Goal: Entertainment & Leisure: Consume media (video, audio)

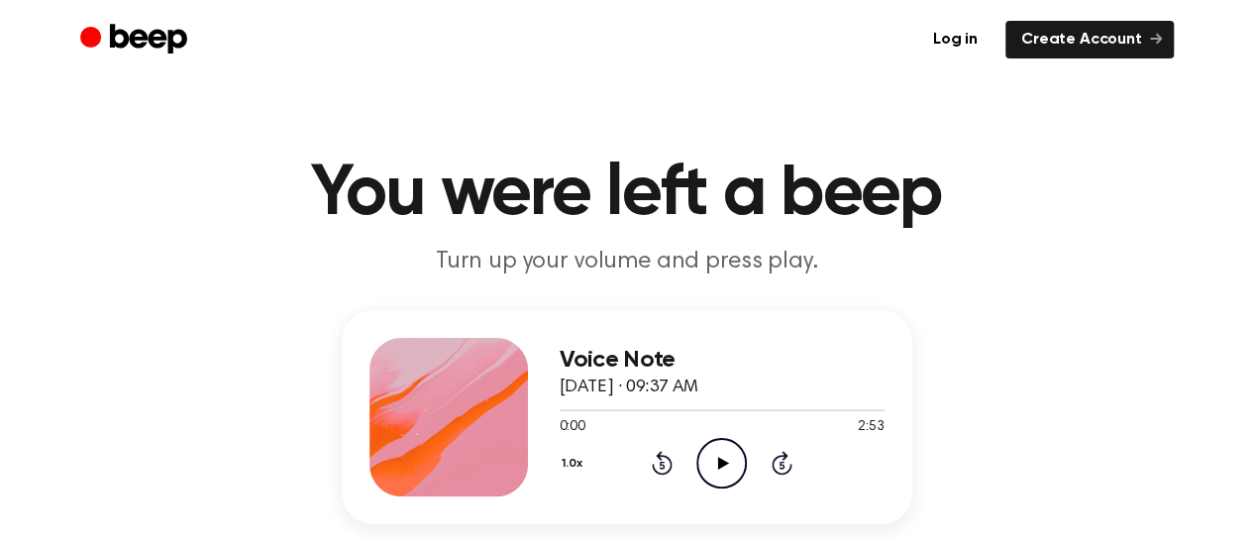
click at [727, 460] on icon "Play Audio" at bounding box center [721, 463] width 50 height 50
click at [703, 409] on div at bounding box center [721, 410] width 325 height 2
click at [710, 464] on icon "Pause Audio" at bounding box center [721, 463] width 50 height 50
click at [715, 454] on icon "Play Audio" at bounding box center [721, 463] width 50 height 50
